Goal: Information Seeking & Learning: Learn about a topic

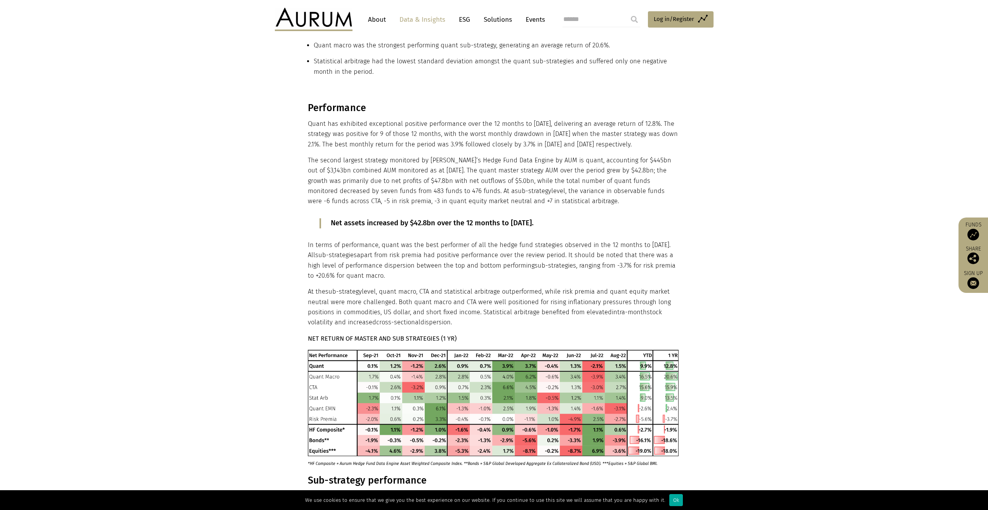
scroll to position [233, 0]
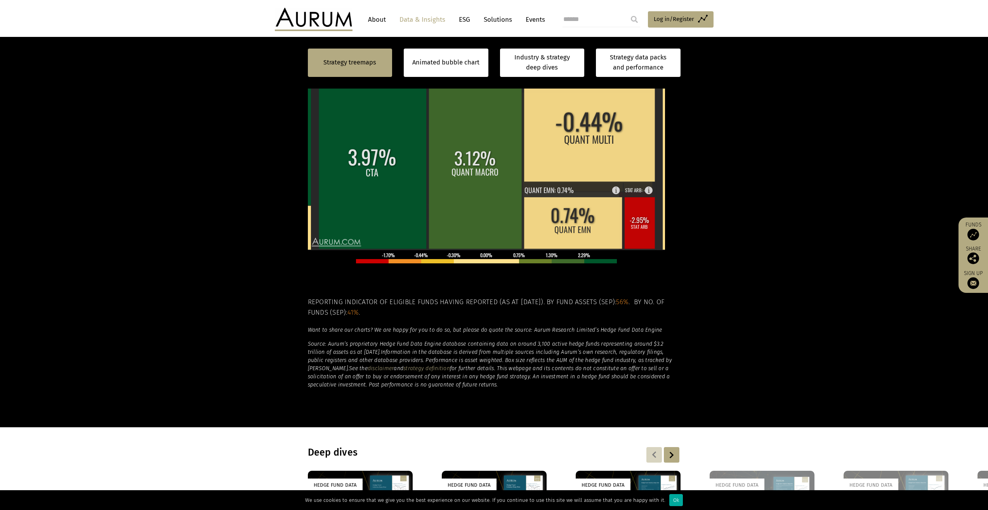
scroll to position [272, 0]
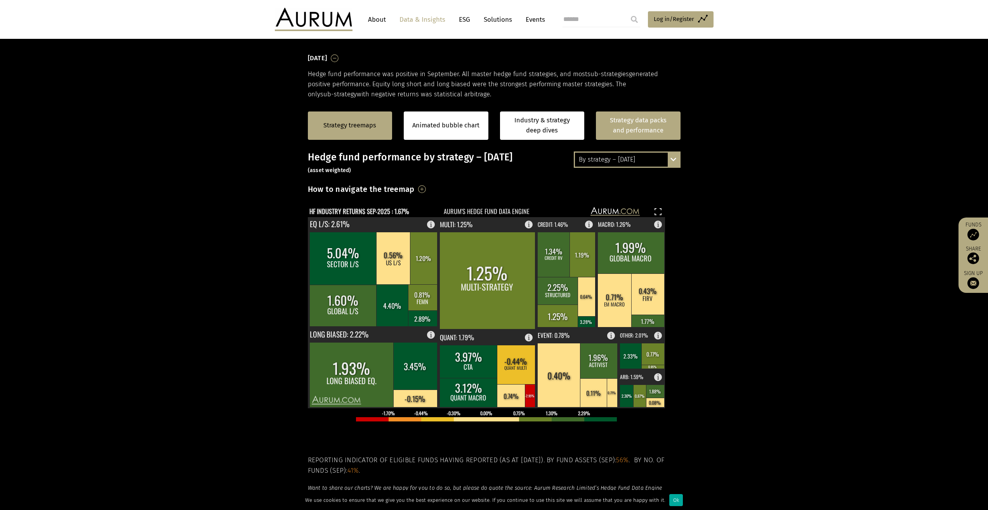
scroll to position [116, 0]
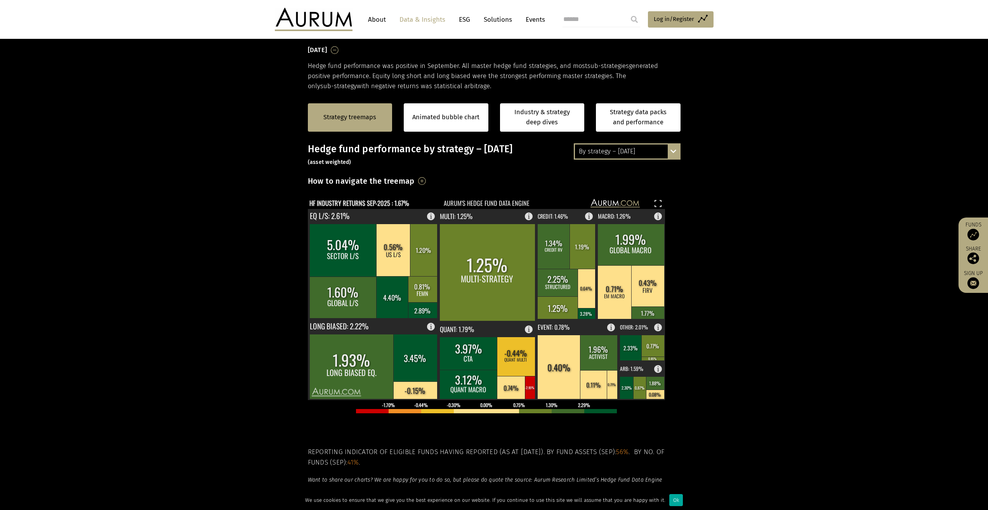
click at [664, 155] on div "By strategy – [DATE]" at bounding box center [627, 151] width 104 height 14
click at [642, 181] on div "By strategy – year to date" at bounding box center [627, 179] width 104 height 14
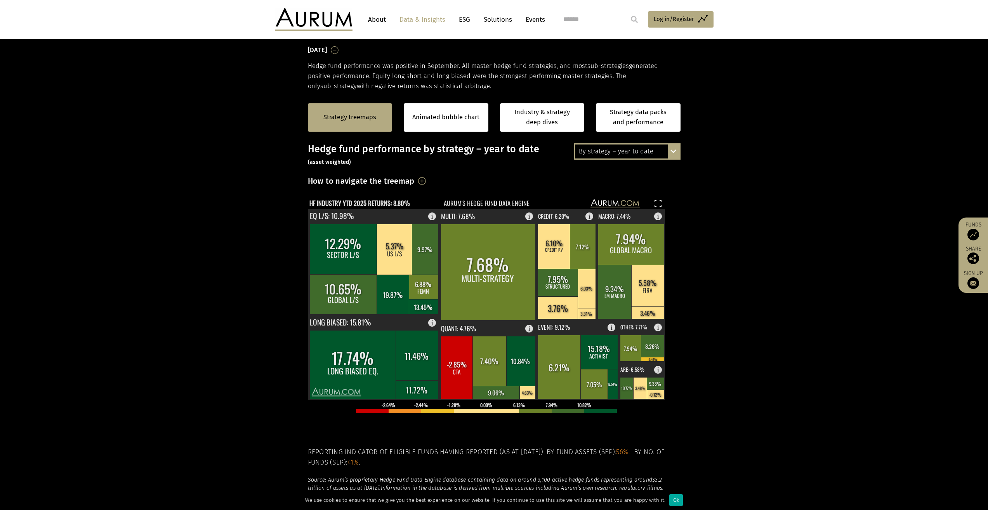
click at [614, 204] on icon "HF INDUSTRY YTD 2025 RETURNS: 8.80% Aurum's hedge fund data engine" at bounding box center [486, 203] width 357 height 11
click at [639, 154] on div "By strategy – year to date" at bounding box center [627, 151] width 104 height 14
click at [633, 195] on div "2016 – [DATE]" at bounding box center [627, 194] width 104 height 14
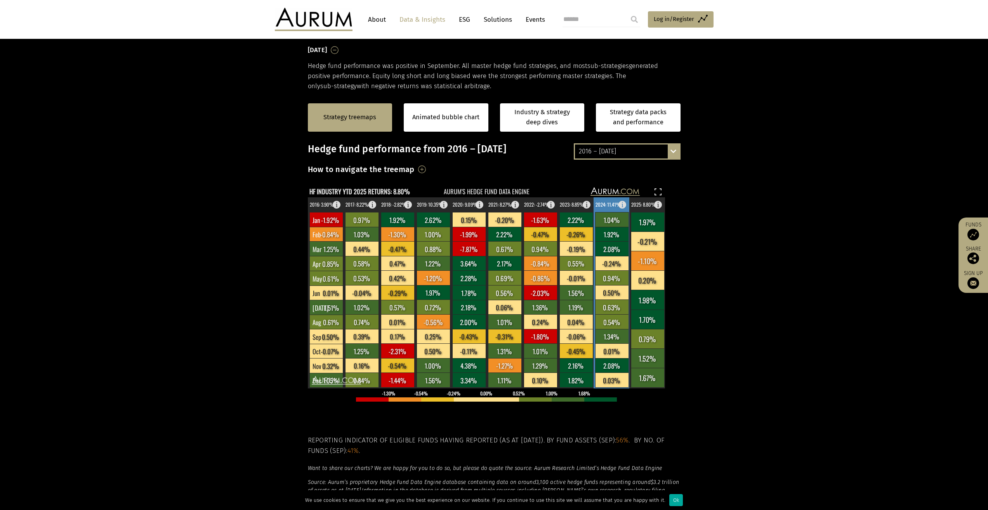
click at [614, 334] on rect at bounding box center [611, 336] width 33 height 14
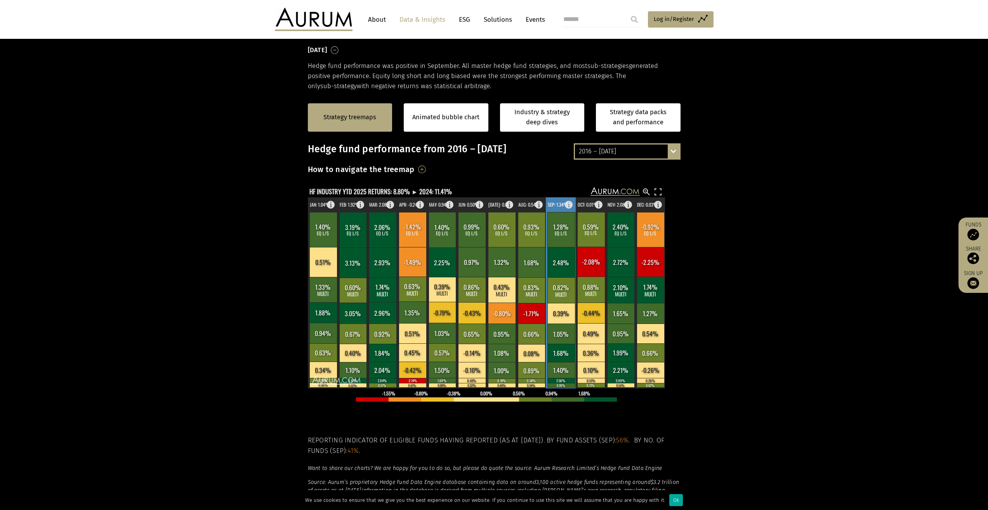
click at [563, 299] on rect at bounding box center [562, 290] width 28 height 26
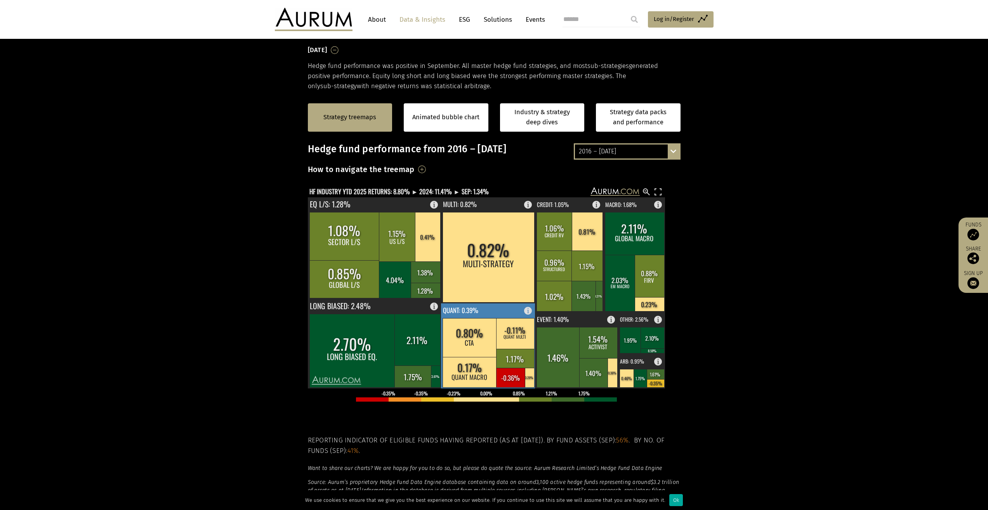
click at [494, 337] on rect at bounding box center [470, 337] width 54 height 39
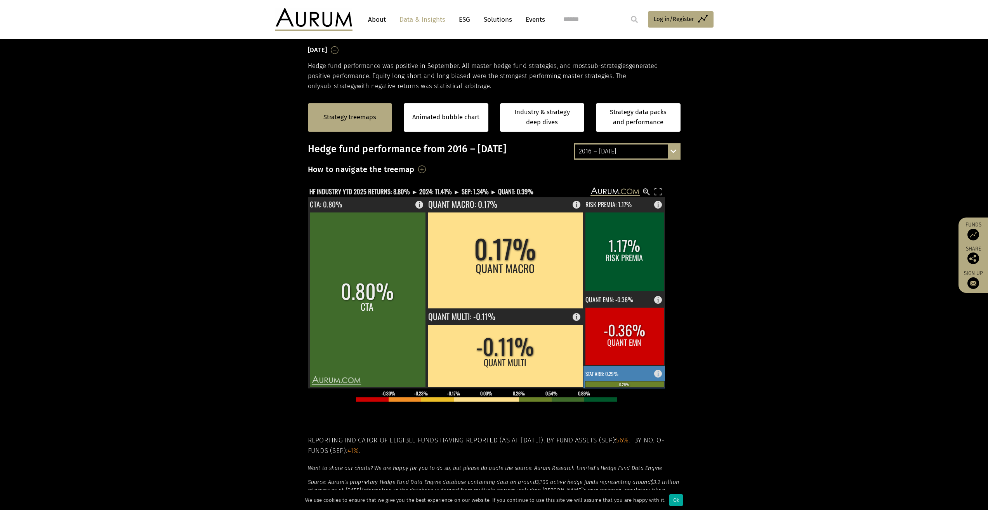
click at [658, 374] on rect at bounding box center [660, 371] width 9 height 11
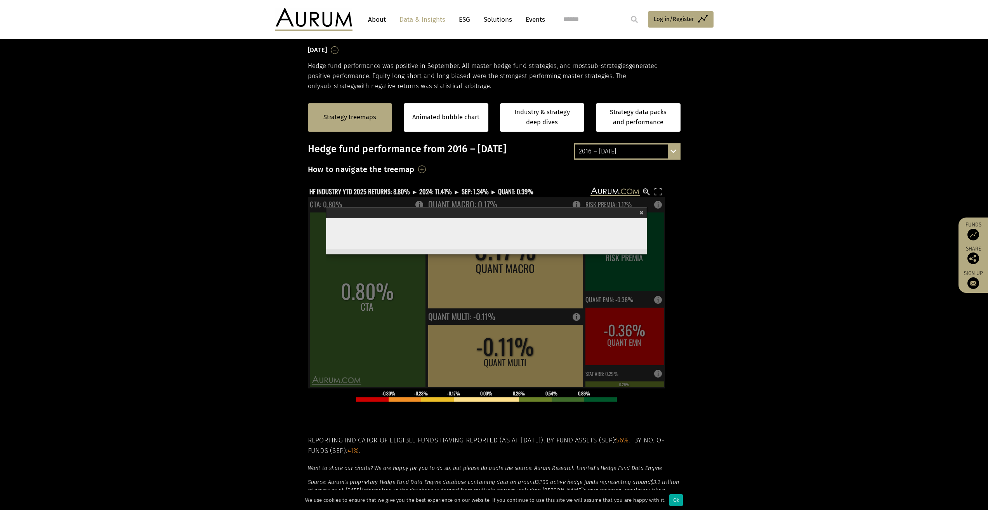
click at [658, 374] on rect at bounding box center [486, 292] width 357 height 191
click at [700, 375] on section "Strategy treemaps Animated bubble chart Industry & strategy deep dives Strategy…" at bounding box center [494, 334] width 988 height 485
click at [638, 153] on div "2016 – [DATE]" at bounding box center [627, 151] width 104 height 14
click at [640, 180] on div "By strategy – year to date" at bounding box center [627, 179] width 104 height 14
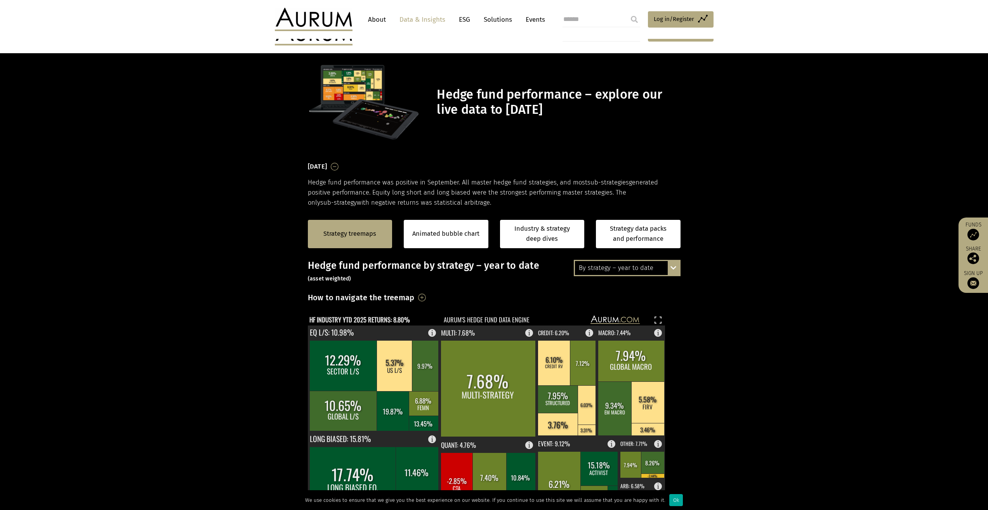
scroll to position [116, 0]
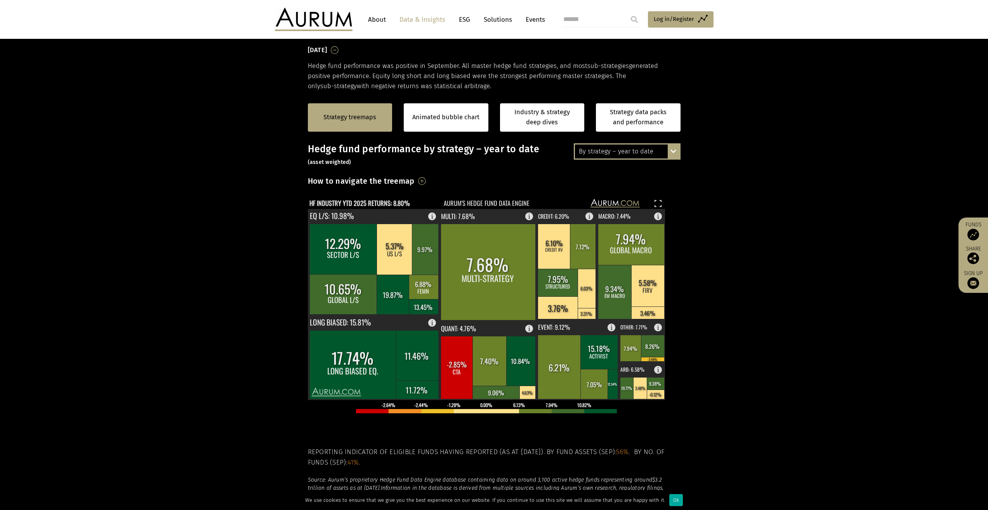
click at [742, 347] on section "Strategy treemaps Animated bubble chart Industry & strategy deep dives Strategy…" at bounding box center [494, 334] width 988 height 485
click at [524, 174] on div "How to navigate the treemap Hovering over one of the coloured boxes in the char…" at bounding box center [494, 183] width 373 height 18
click at [613, 152] on div "By strategy – year to date" at bounding box center [627, 151] width 104 height 14
click at [620, 162] on div "By strategy – [DATE]" at bounding box center [627, 165] width 104 height 14
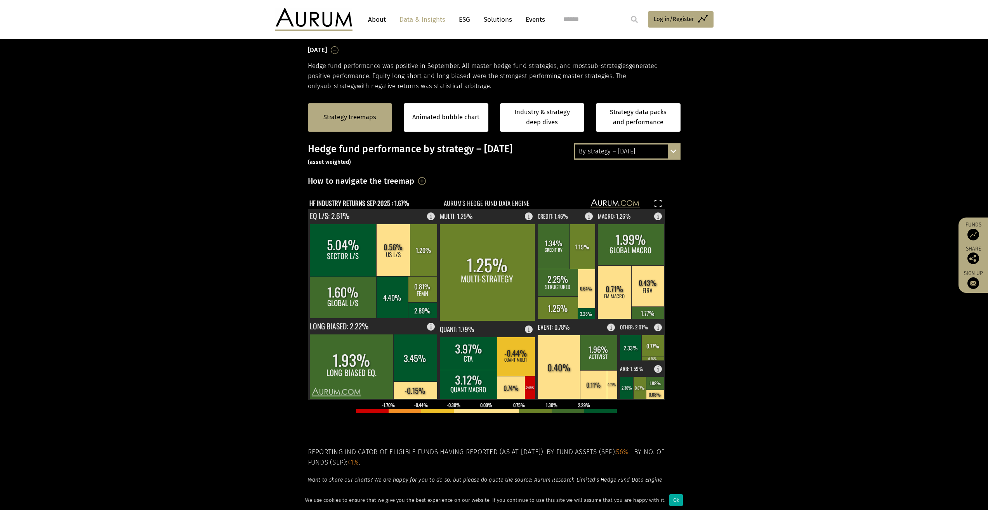
click at [474, 179] on div "How to navigate the treemap Hovering over one of the coloured boxes in the char…" at bounding box center [494, 183] width 373 height 18
click at [472, 229] on rect at bounding box center [486, 292] width 357 height 191
click at [509, 388] on rect at bounding box center [486, 292] width 357 height 191
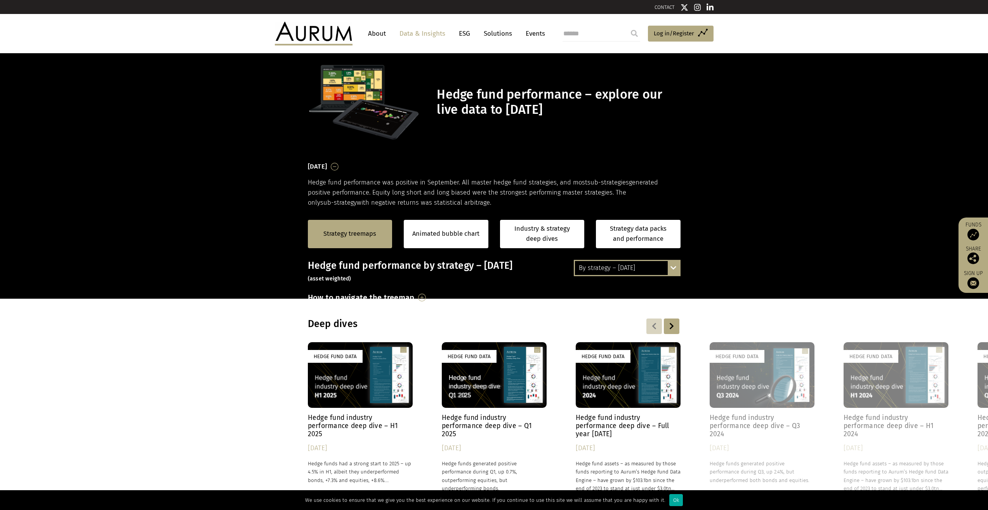
scroll to position [116, 0]
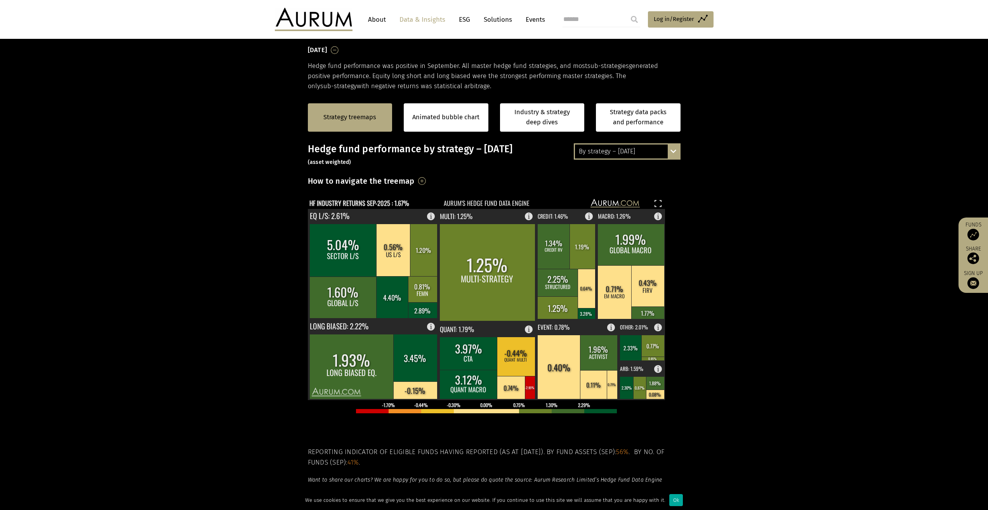
click at [640, 151] on div "By strategy – [DATE]" at bounding box center [627, 151] width 104 height 14
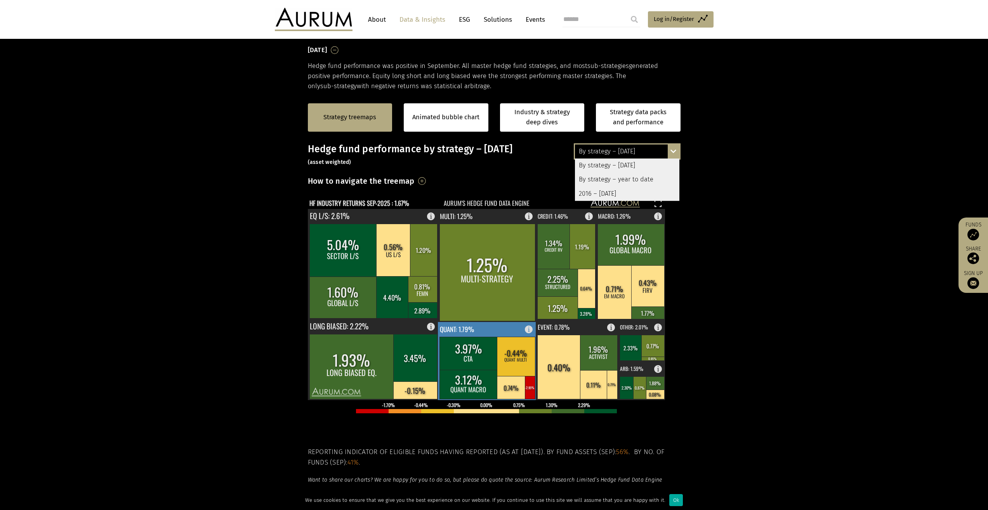
click at [521, 391] on rect at bounding box center [511, 387] width 29 height 23
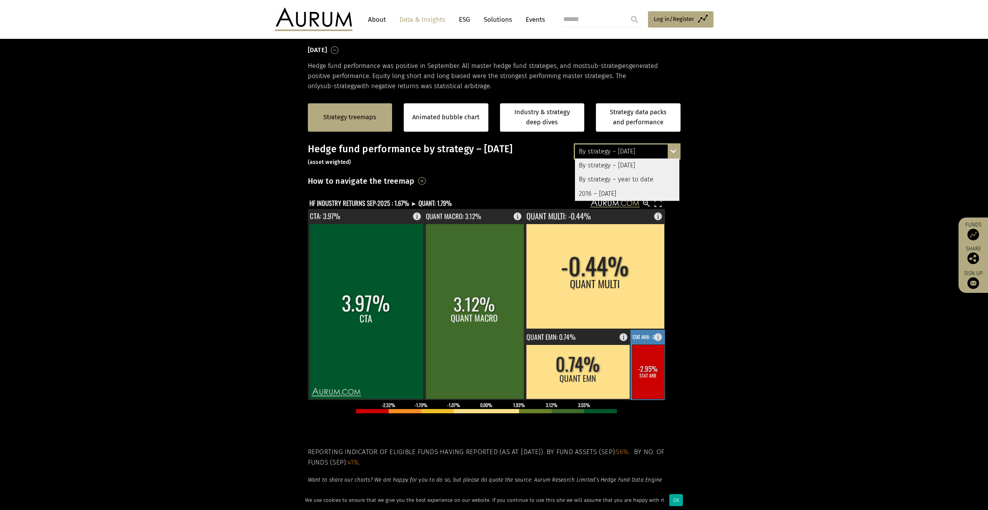
click at [662, 370] on rect at bounding box center [648, 371] width 32 height 54
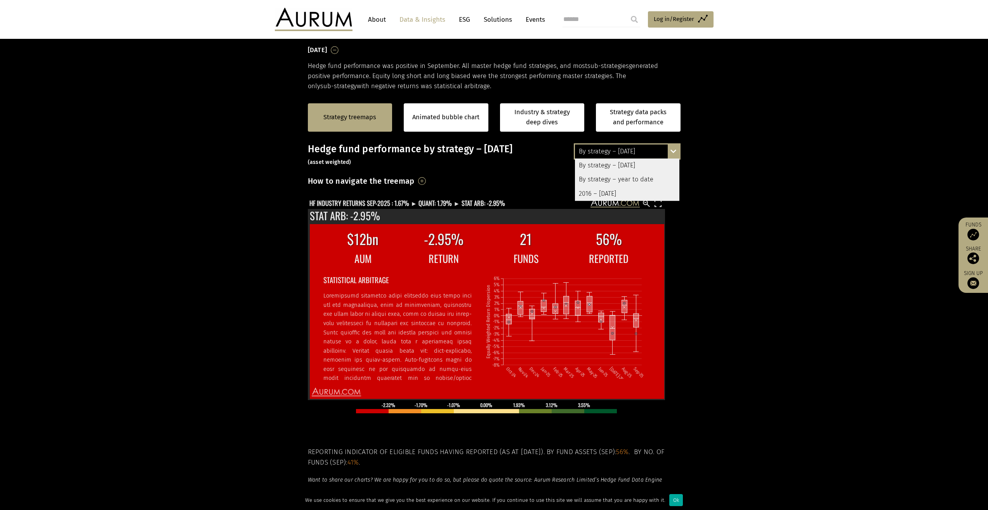
click at [597, 178] on div "By strategy – year to date" at bounding box center [627, 179] width 104 height 14
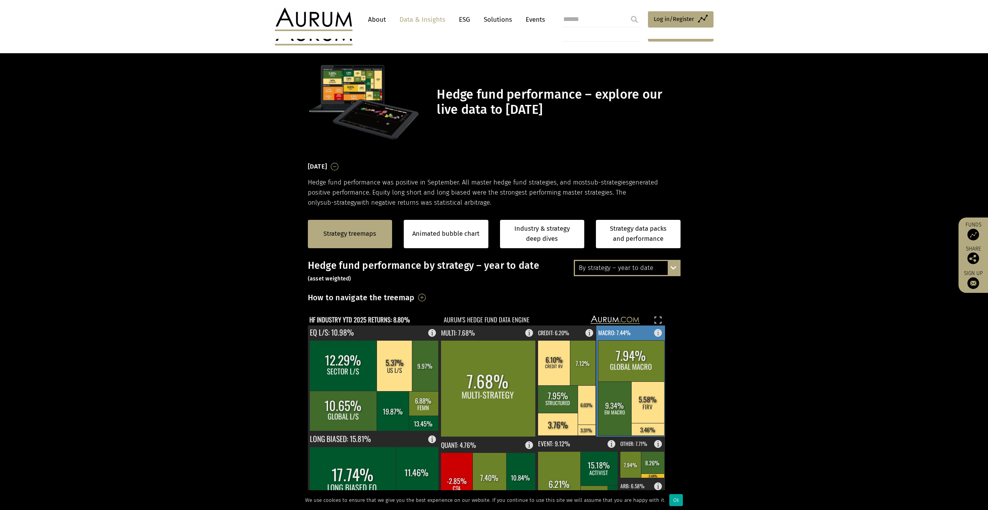
scroll to position [116, 0]
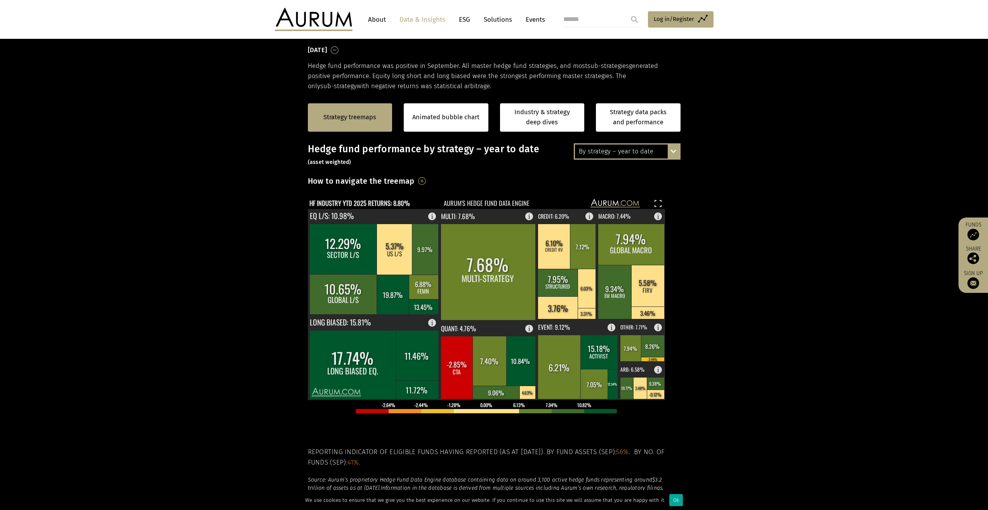
click at [727, 386] on section "Strategy treemaps Animated bubble chart Industry & strategy deep dives Strategy…" at bounding box center [494, 334] width 988 height 485
click at [389, 181] on h3 "How to navigate the treemap" at bounding box center [361, 180] width 107 height 13
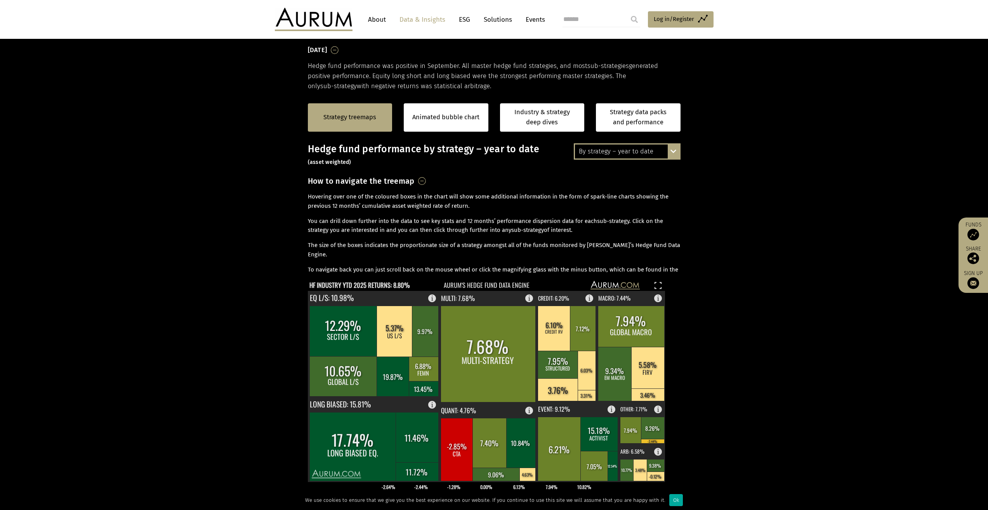
click at [389, 181] on h3 "How to navigate the treemap" at bounding box center [361, 180] width 107 height 13
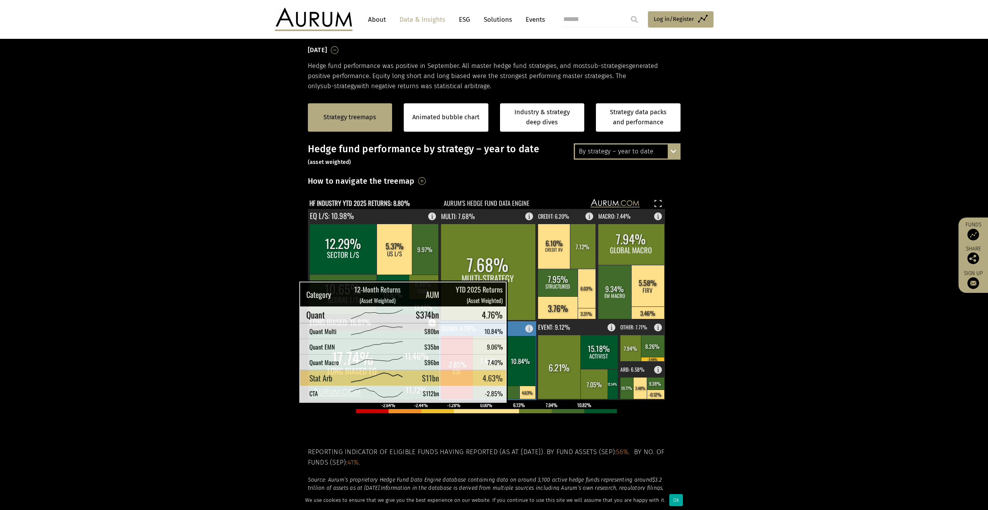
click at [523, 394] on rect at bounding box center [528, 392] width 16 height 13
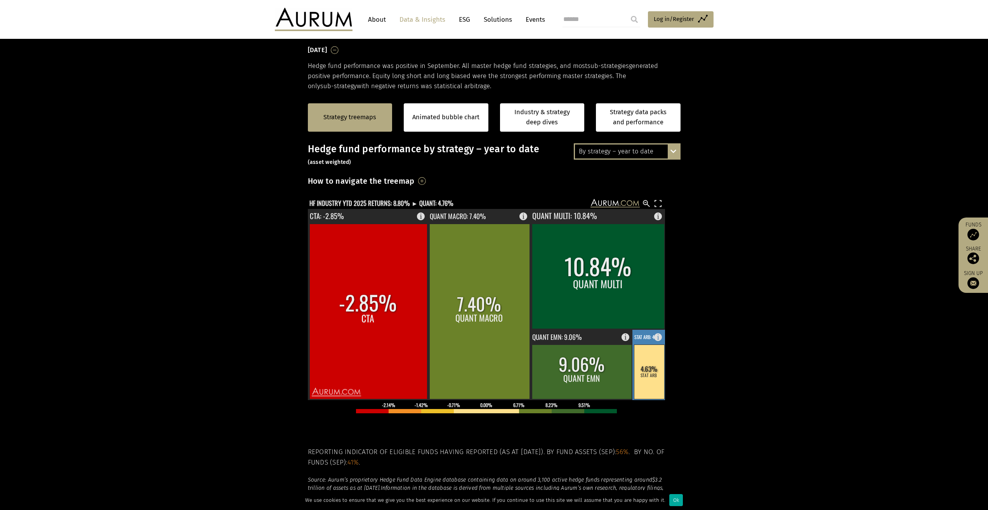
click at [655, 375] on rect at bounding box center [649, 371] width 30 height 54
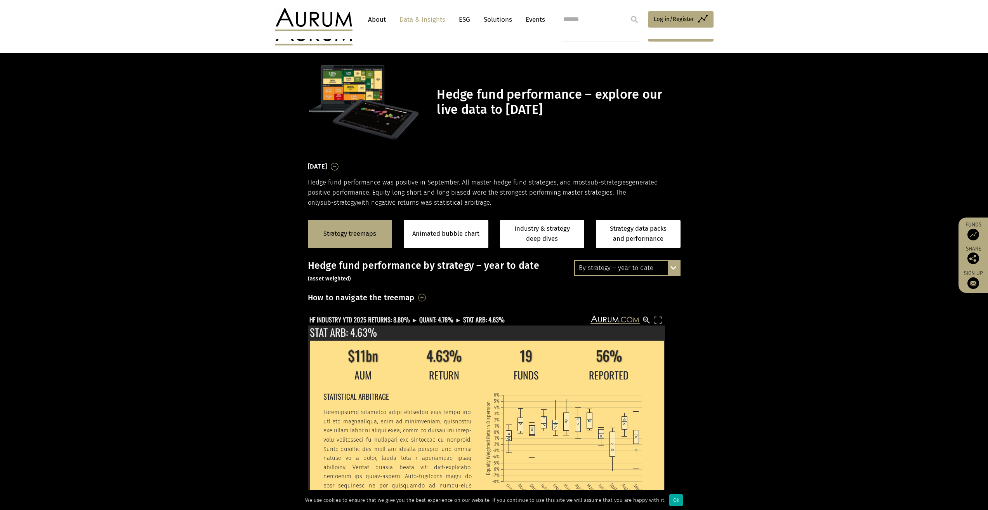
scroll to position [116, 0]
